Goal: Communication & Community: Share content

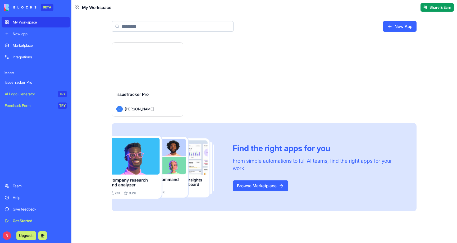
click at [155, 72] on div "Launch" at bounding box center [147, 65] width 71 height 44
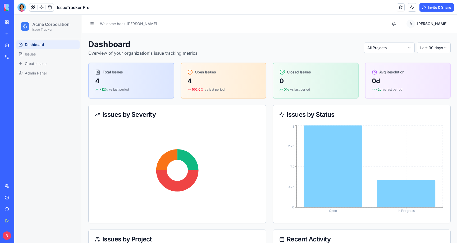
click at [428, 7] on button "Invite & Share" at bounding box center [436, 7] width 34 height 8
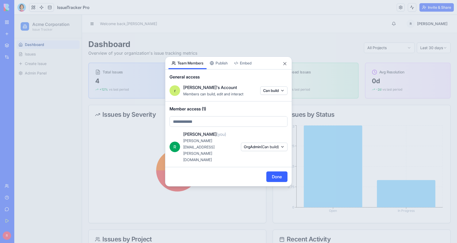
click at [223, 73] on div "Share App Team Members Publish Embed General access r ramaneek's Account Member…" at bounding box center [228, 122] width 127 height 130
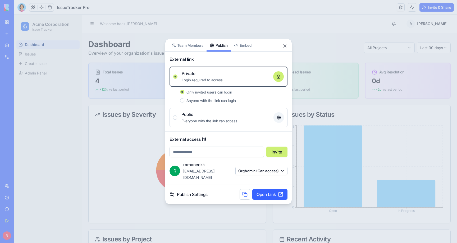
click at [199, 155] on input "email" at bounding box center [216, 152] width 95 height 11
click at [234, 142] on span "External access (1)" at bounding box center [228, 139] width 118 height 6
click at [208, 154] on input "email" at bounding box center [216, 152] width 95 height 11
type input "**********"
click at [277, 155] on button "Invite" at bounding box center [276, 152] width 21 height 11
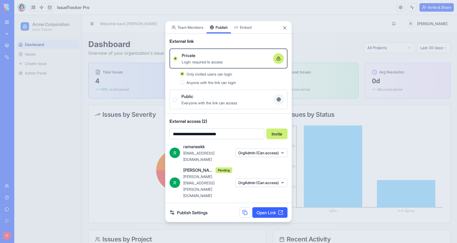
click at [182, 85] on button "Anyone with the link can login" at bounding box center [182, 82] width 4 height 4
click at [212, 76] on span "Only invited users can login" at bounding box center [209, 74] width 46 height 4
click at [184, 76] on button "Only invited users can login" at bounding box center [182, 74] width 4 height 4
click at [196, 85] on span "Anyone with the link can login" at bounding box center [210, 82] width 49 height 4
click at [184, 85] on button "Anyone with the link can login" at bounding box center [182, 82] width 4 height 4
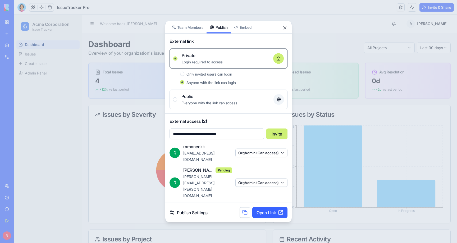
click at [199, 76] on span "Only invited users can login" at bounding box center [209, 74] width 46 height 4
click at [184, 76] on button "Only invited users can login" at bounding box center [182, 74] width 4 height 4
click at [198, 85] on span "Anyone with the link can login" at bounding box center [210, 82] width 49 height 4
click at [184, 85] on button "Anyone with the link can login" at bounding box center [182, 82] width 4 height 4
click at [202, 76] on span "Only invited users can login" at bounding box center [209, 74] width 46 height 4
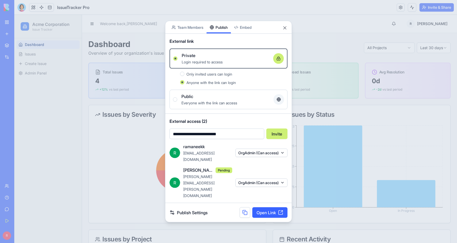
click at [184, 76] on button "Only invited users can login" at bounding box center [182, 74] width 4 height 4
click at [207, 85] on span "Anyone with the link can login" at bounding box center [210, 82] width 49 height 4
click at [184, 85] on button "Anyone with the link can login" at bounding box center [182, 82] width 4 height 4
click at [211, 106] on div "Everyone with the link can access" at bounding box center [225, 103] width 88 height 6
click at [177, 102] on button "Public Everyone with the link can access" at bounding box center [175, 99] width 4 height 4
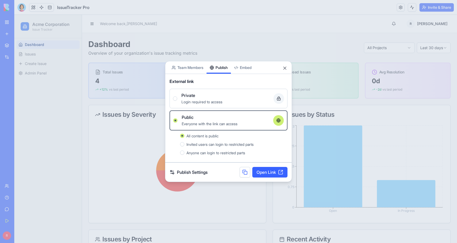
click at [195, 100] on span "Login required to access" at bounding box center [201, 102] width 41 height 4
click at [177, 100] on button "Private Login required to access" at bounding box center [175, 98] width 4 height 4
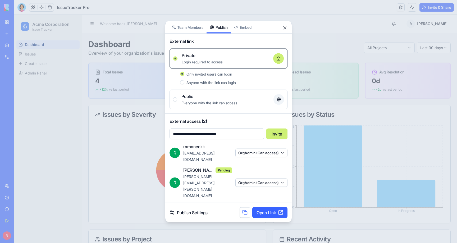
click at [281, 157] on button "OrgAdmin (Can access)" at bounding box center [261, 153] width 52 height 8
click at [282, 162] on div at bounding box center [228, 121] width 457 height 243
click at [281, 178] on button "OrgAdmin (Can access)" at bounding box center [261, 182] width 52 height 8
click at [281, 177] on div at bounding box center [228, 121] width 457 height 243
click at [201, 85] on span "Anyone with the link can login" at bounding box center [210, 82] width 49 height 4
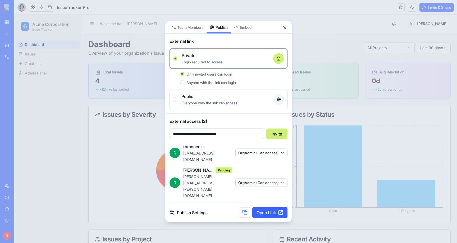
click at [184, 85] on button "Anyone with the link can login" at bounding box center [182, 82] width 4 height 4
click at [244, 207] on button at bounding box center [244, 212] width 11 height 11
click at [245, 207] on button at bounding box center [244, 212] width 11 height 11
click at [190, 100] on span "Public" at bounding box center [187, 96] width 12 height 6
click at [177, 102] on button "Public Everyone with the link can access" at bounding box center [175, 99] width 4 height 4
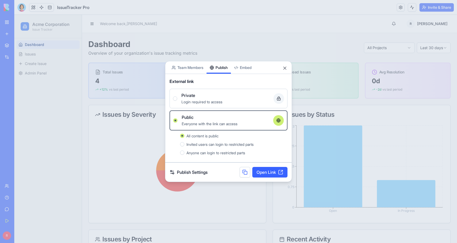
click at [204, 102] on span "Login required to access" at bounding box center [201, 102] width 41 height 4
click at [177, 101] on button "Private Login required to access" at bounding box center [175, 98] width 4 height 4
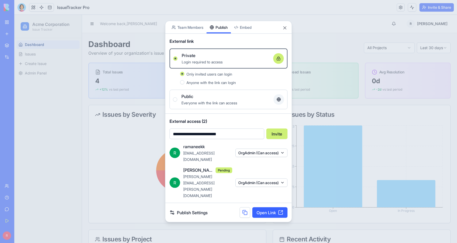
click at [205, 85] on span "Anyone with the link can login" at bounding box center [210, 82] width 49 height 4
click at [184, 85] on button "Anyone with the link can login" at bounding box center [182, 82] width 4 height 4
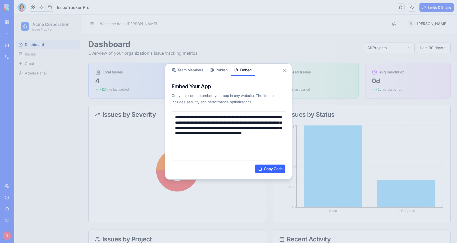
click at [248, 41] on body "**********" at bounding box center [228, 121] width 457 height 243
click at [223, 70] on div "**********" at bounding box center [228, 121] width 127 height 116
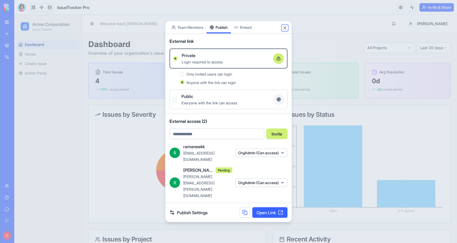
click at [286, 31] on button "Close" at bounding box center [284, 27] width 5 height 5
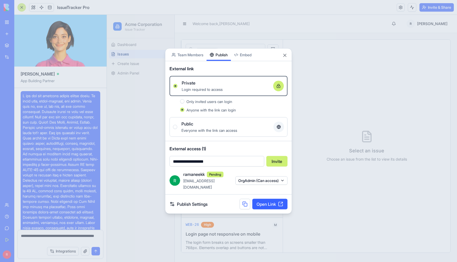
scroll to position [648, 0]
